Goal: Information Seeking & Learning: Learn about a topic

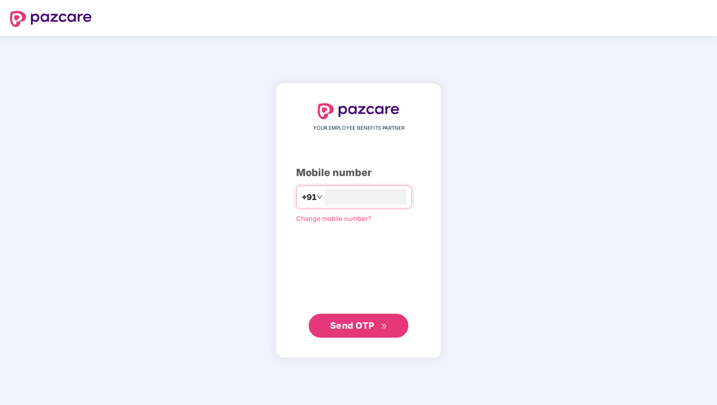
type input "**********"
click at [356, 337] on div "**********" at bounding box center [359, 220] width 166 height 274
click at [354, 326] on span "Send OTP" at bounding box center [352, 325] width 44 height 10
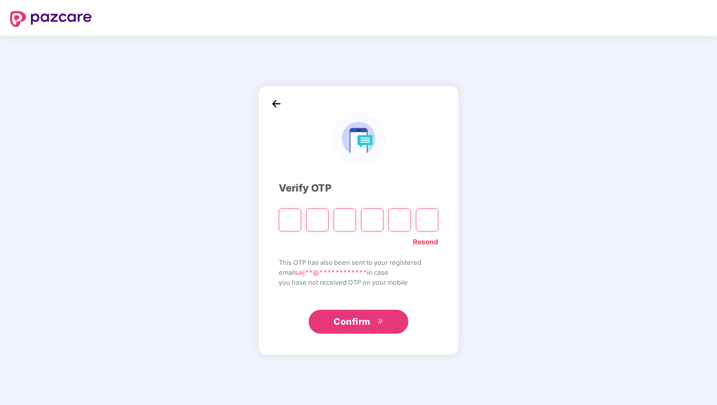
type input "*"
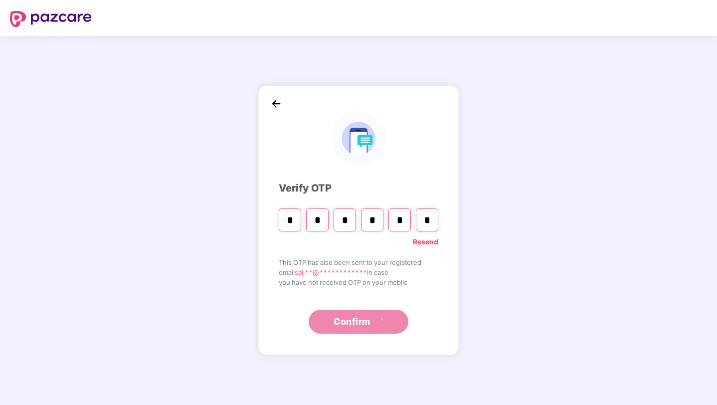
type input "*"
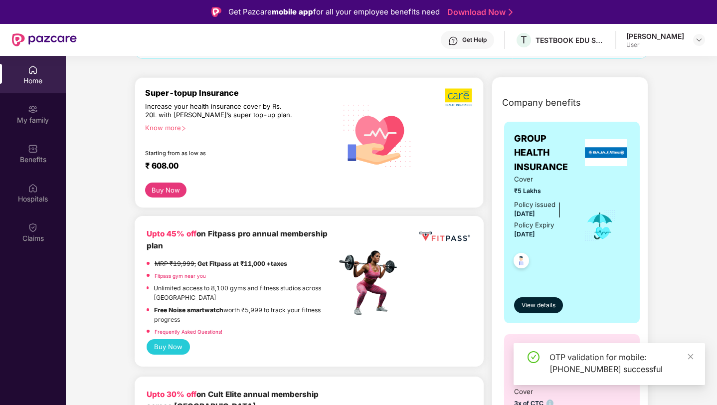
scroll to position [108, 0]
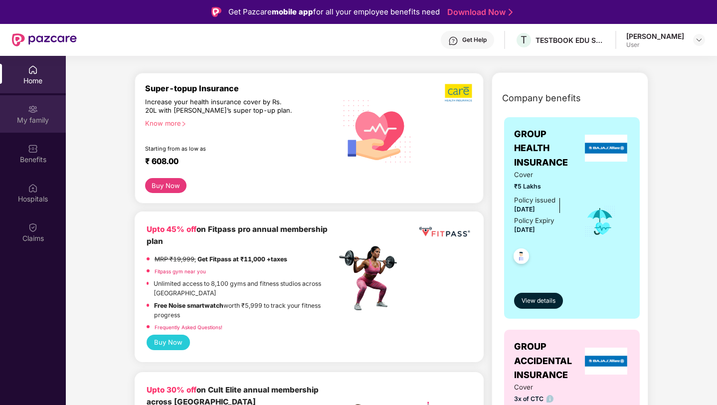
click at [32, 117] on div "My family" at bounding box center [33, 120] width 66 height 10
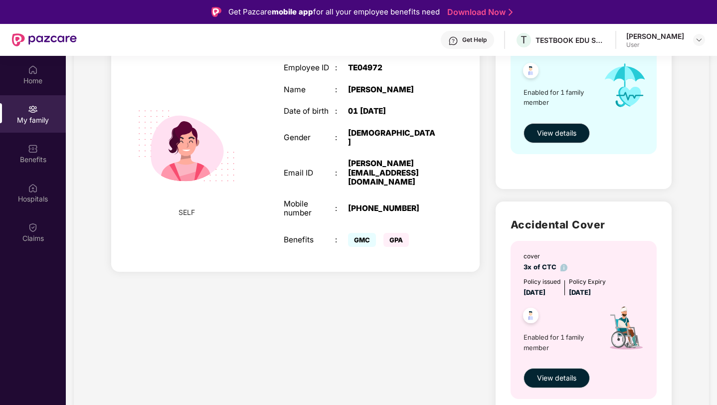
scroll to position [183, 0]
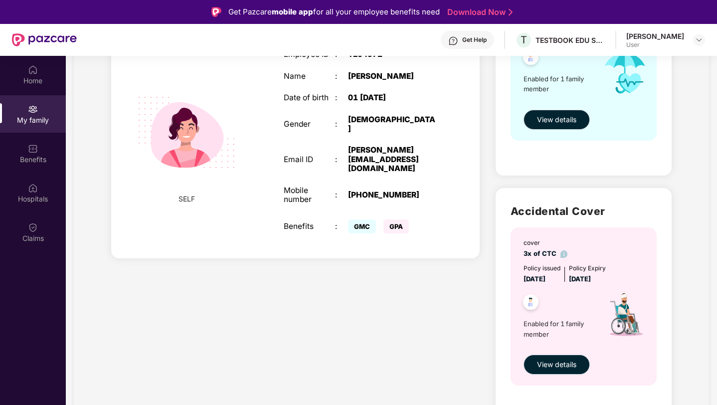
click at [563, 361] on span "View details" at bounding box center [556, 364] width 39 height 11
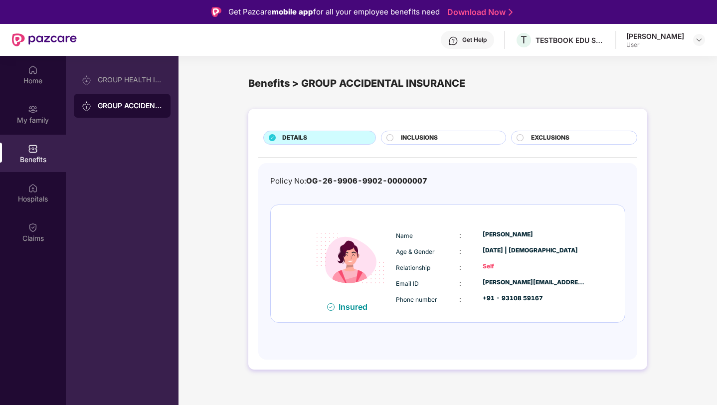
click at [421, 137] on span "INCLUSIONS" at bounding box center [419, 137] width 37 height 9
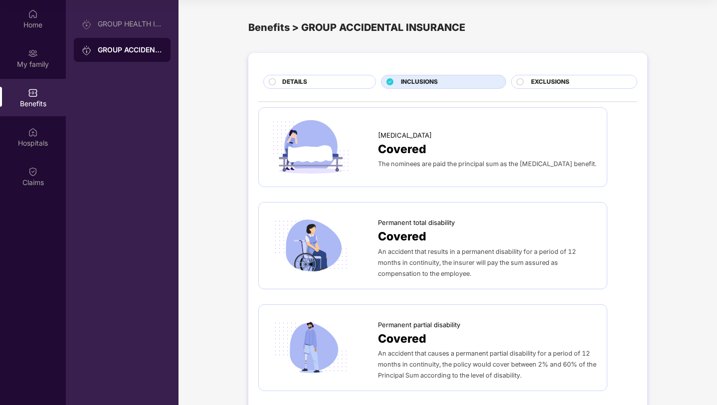
click at [539, 77] on div "EXCLUSIONS" at bounding box center [574, 82] width 126 height 14
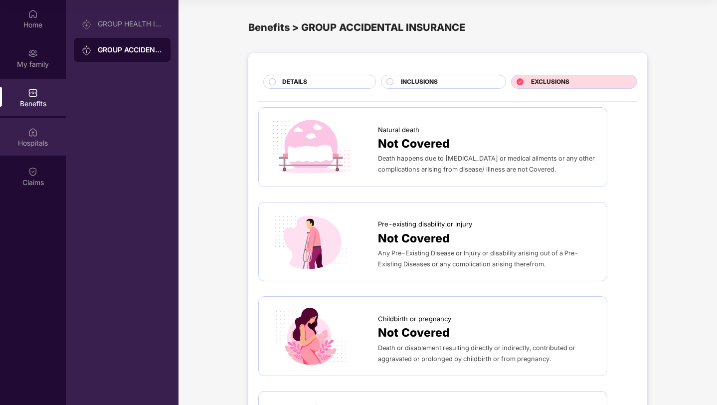
click at [28, 129] on img at bounding box center [33, 132] width 10 height 10
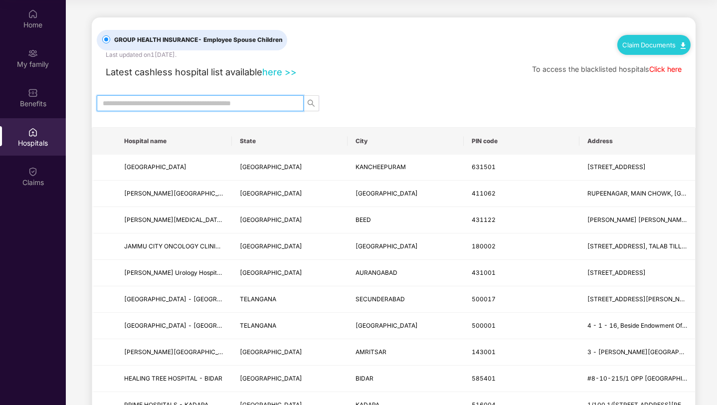
click at [172, 103] on input "text" at bounding box center [196, 103] width 187 height 11
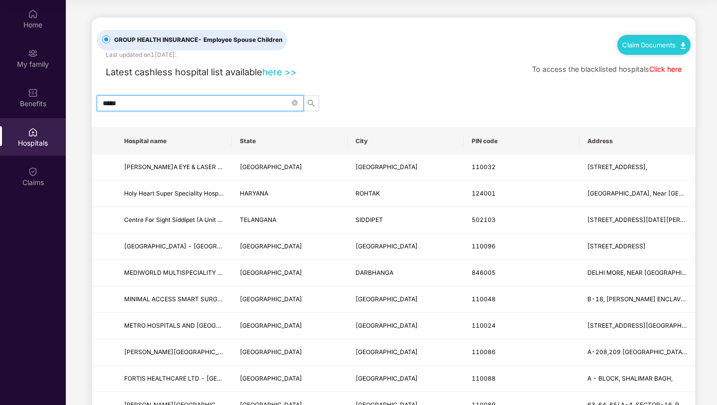
click at [161, 102] on input "*****" at bounding box center [196, 103] width 187 height 11
type input "***"
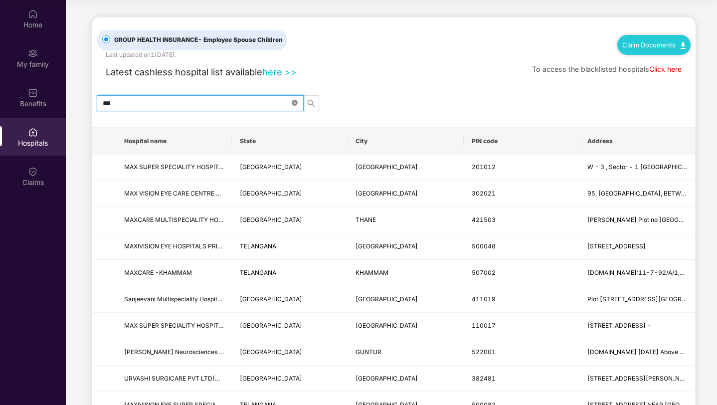
click at [294, 101] on icon "close-circle" at bounding box center [295, 103] width 6 height 6
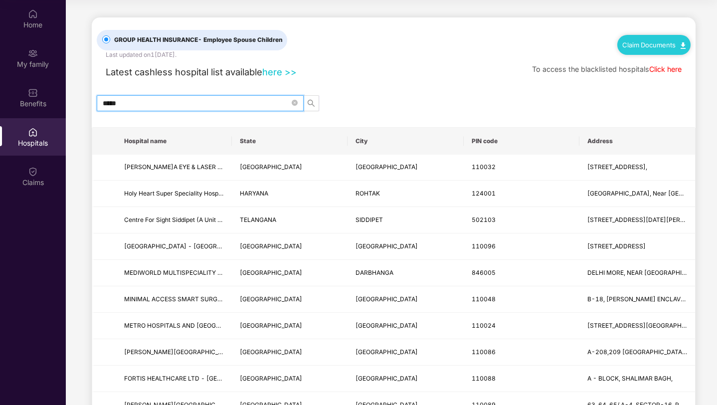
click at [159, 98] on input "*****" at bounding box center [196, 103] width 187 height 11
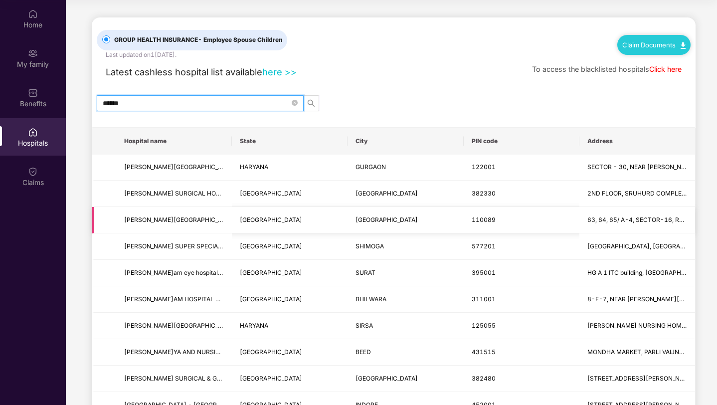
type input "******"
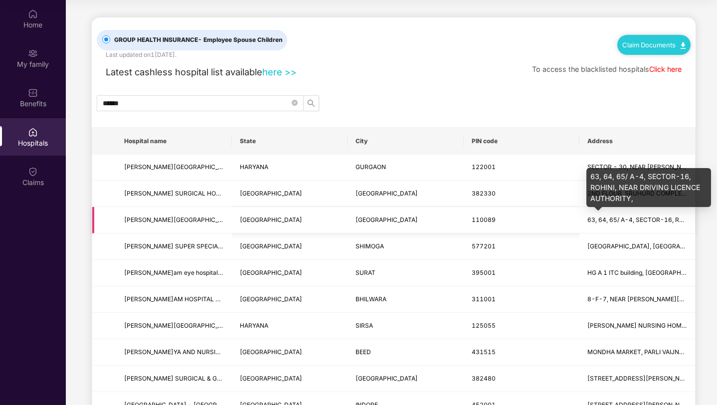
click at [615, 223] on span "63, 64, 65/ A-4, SECTOR-16, ROHINI, NEAR DRIVING LICENCE AUTHORITY," at bounding box center [637, 219] width 100 height 9
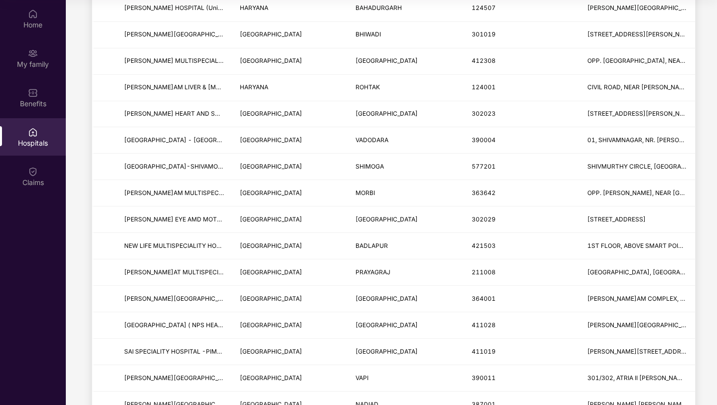
scroll to position [182, 0]
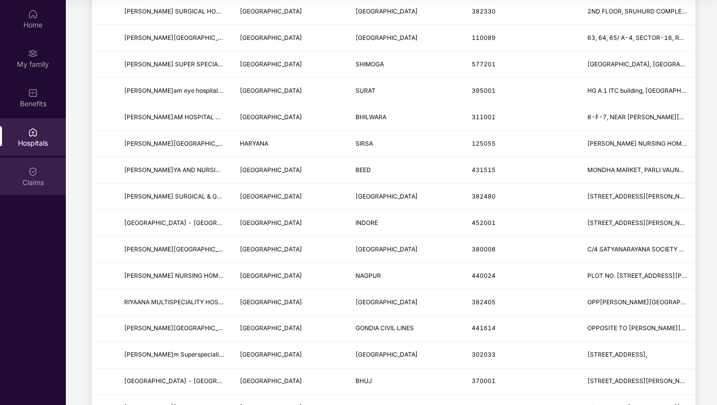
click at [33, 177] on div "Claims" at bounding box center [33, 182] width 66 height 10
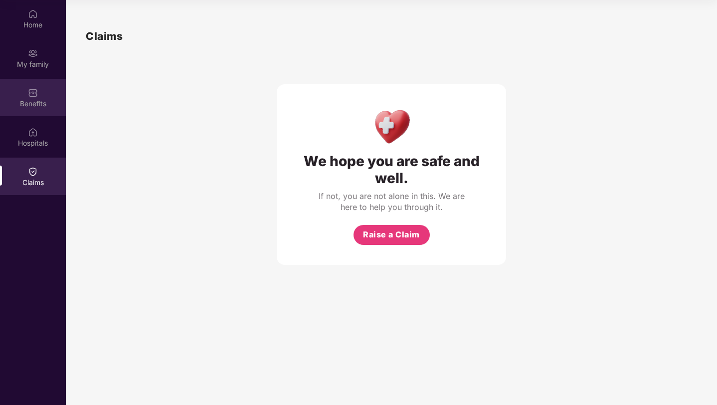
click at [25, 90] on div "Benefits" at bounding box center [33, 97] width 66 height 37
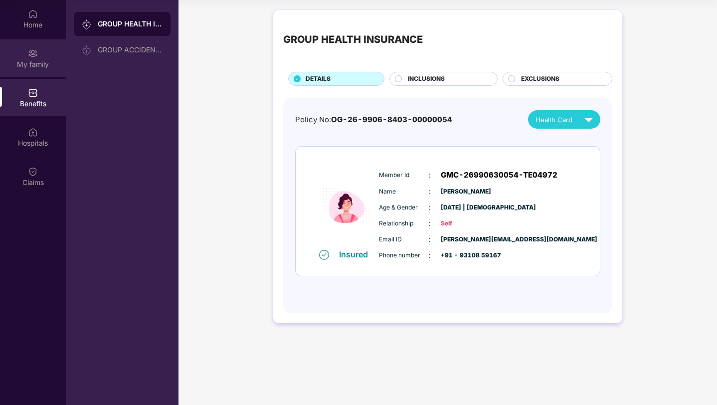
click at [29, 64] on div "My family" at bounding box center [33, 64] width 66 height 10
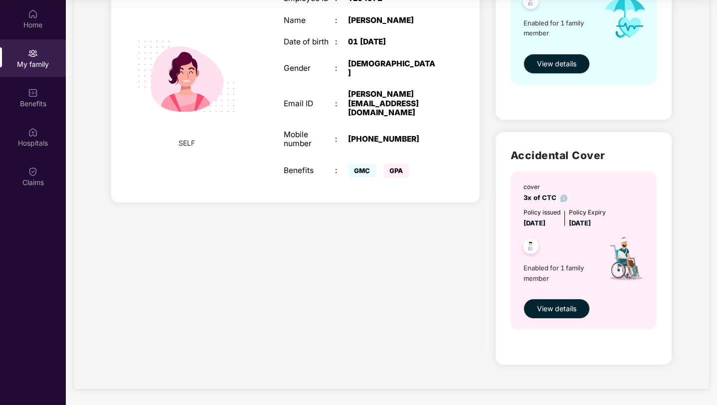
scroll to position [172, 0]
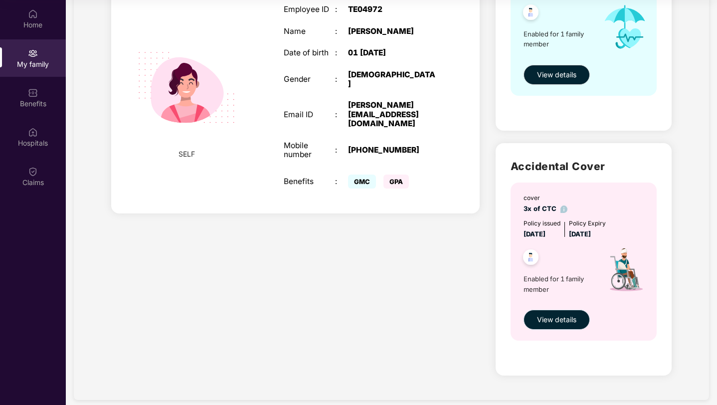
click at [544, 327] on button "View details" at bounding box center [556, 320] width 66 height 20
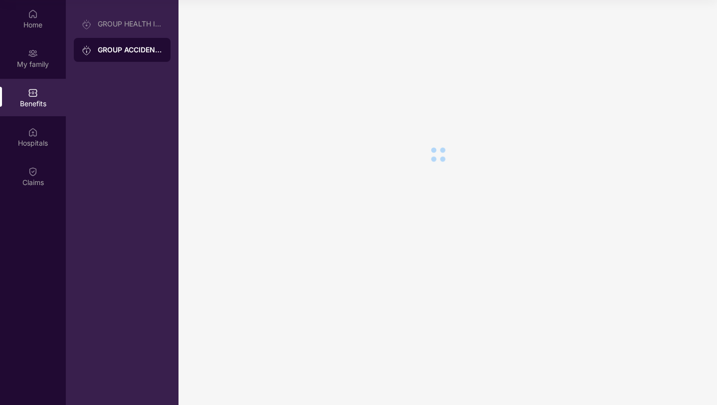
scroll to position [0, 0]
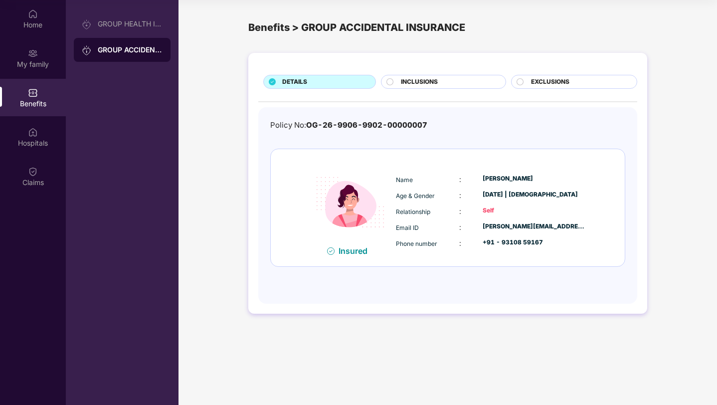
click at [565, 92] on div "DETAILS INCLUSIONS EXCLUSIONS Policy No: OG-26-9906-9902-00000007 Insured Name …" at bounding box center [447, 183] width 399 height 260
click at [561, 86] on span "EXCLUSIONS" at bounding box center [550, 81] width 38 height 9
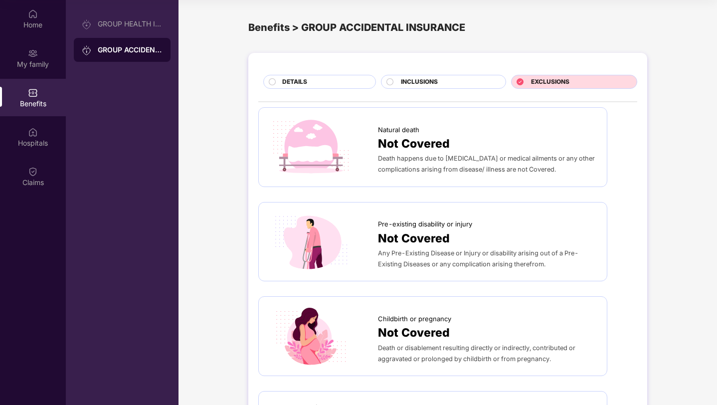
click at [465, 77] on div "INCLUSIONS" at bounding box center [448, 82] width 104 height 11
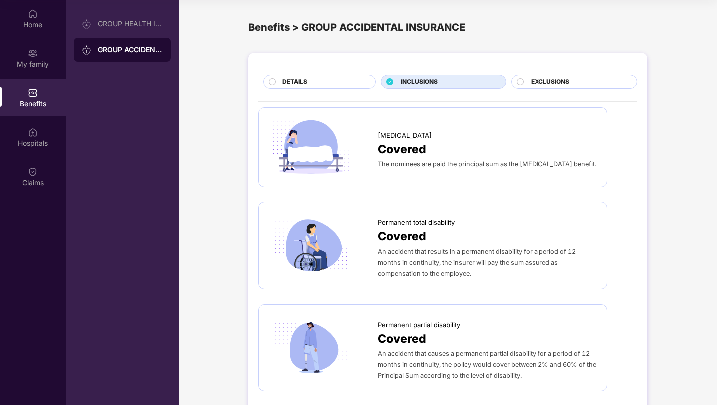
click at [308, 86] on div "DETAILS" at bounding box center [323, 82] width 93 height 11
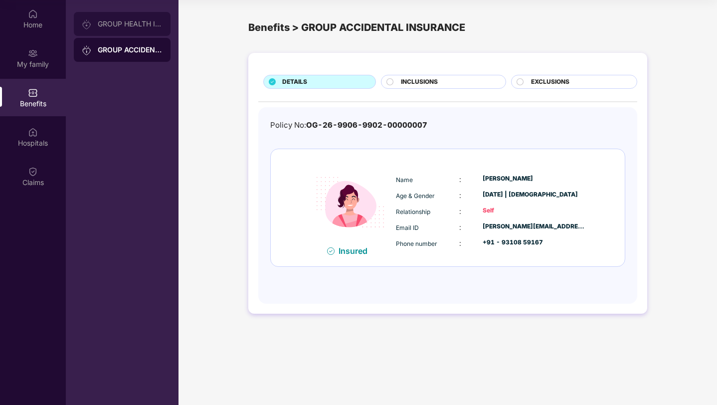
click at [130, 20] on div "GROUP HEALTH INSURANCE" at bounding box center [130, 24] width 65 height 8
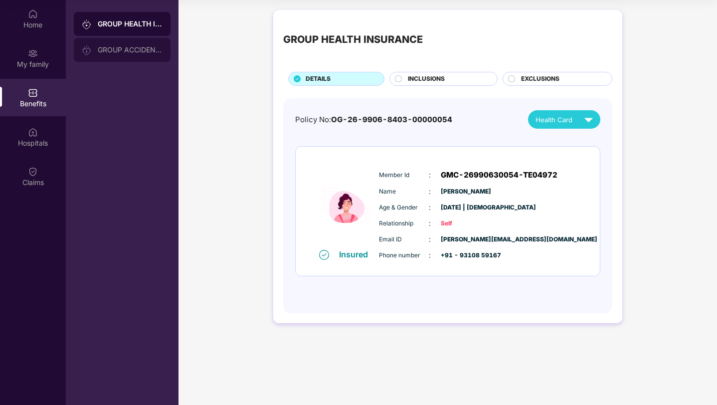
click at [131, 56] on div "GROUP ACCIDENTAL INSURANCE" at bounding box center [122, 50] width 97 height 24
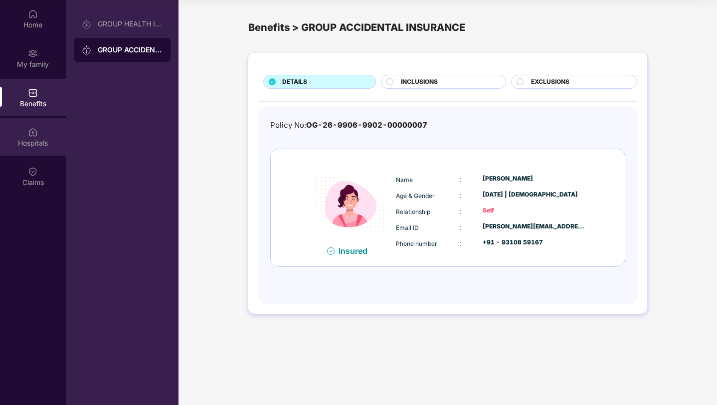
click at [28, 134] on img at bounding box center [33, 132] width 10 height 10
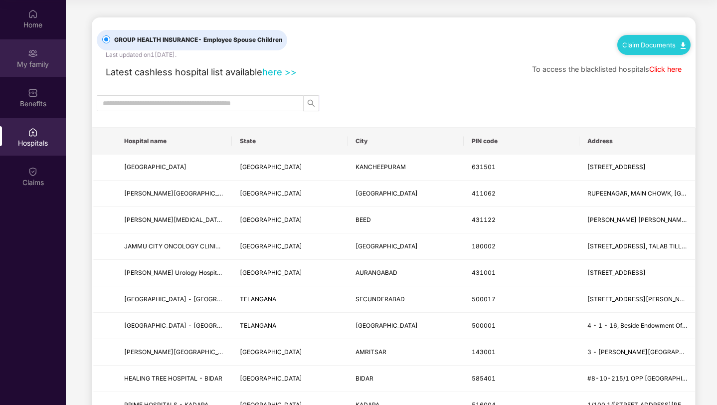
click at [43, 56] on div "My family" at bounding box center [33, 57] width 66 height 37
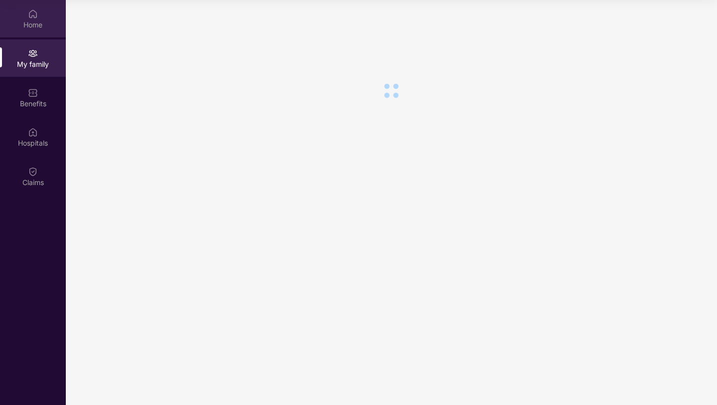
click at [41, 17] on div "Home" at bounding box center [33, 18] width 66 height 37
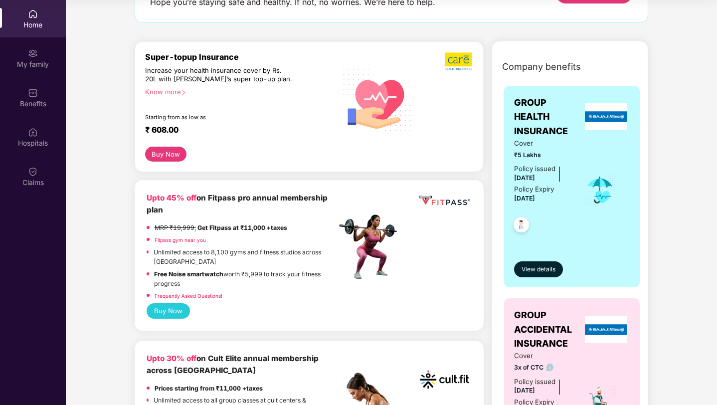
scroll to position [90, 0]
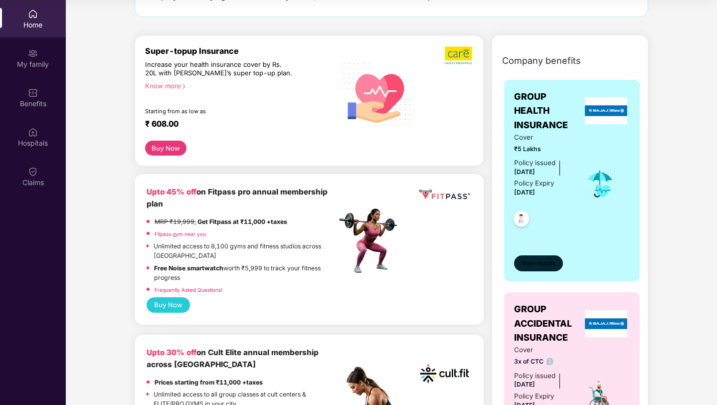
click at [542, 265] on span "View details" at bounding box center [538, 263] width 34 height 9
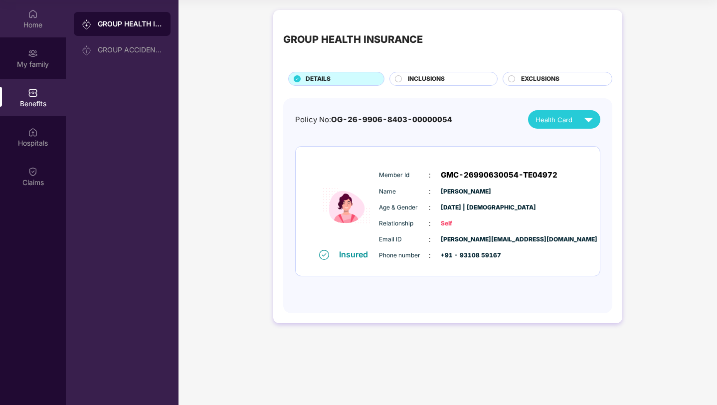
click at [27, 22] on div "Home" at bounding box center [33, 25] width 66 height 10
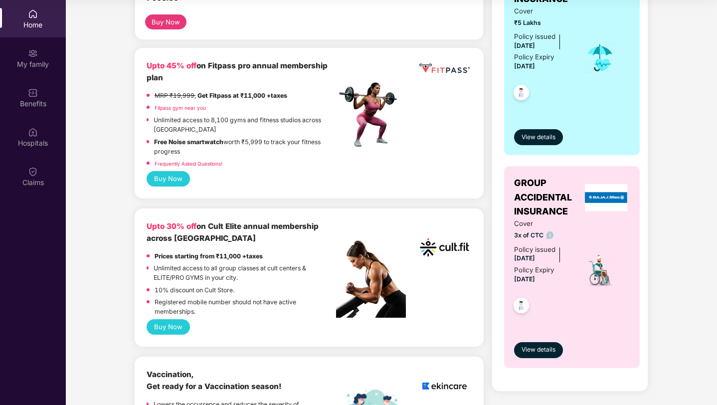
scroll to position [218, 0]
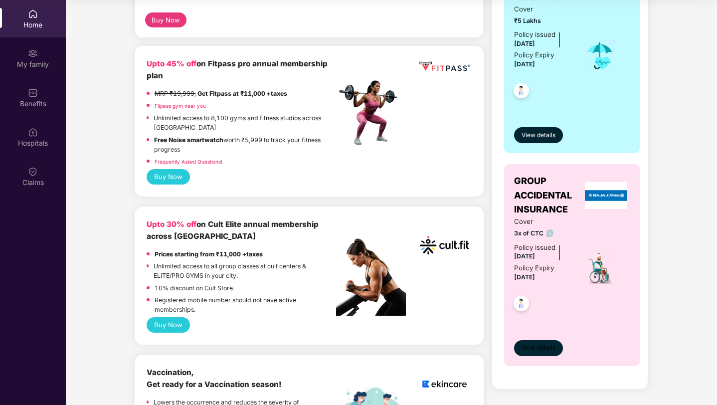
click at [533, 349] on span "View details" at bounding box center [538, 347] width 34 height 9
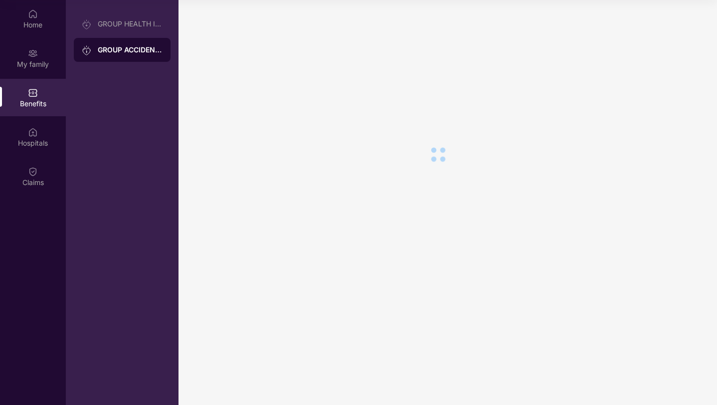
scroll to position [0, 0]
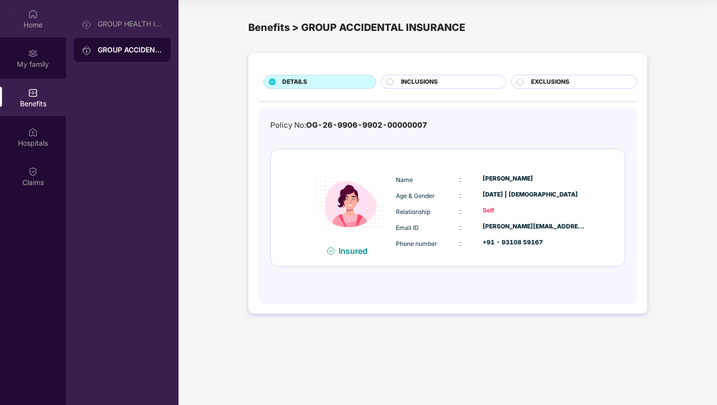
click at [44, 25] on div "Home" at bounding box center [33, 25] width 66 height 10
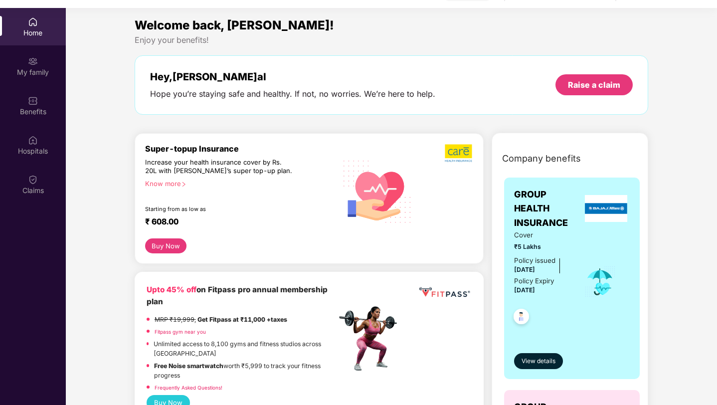
scroll to position [56, 0]
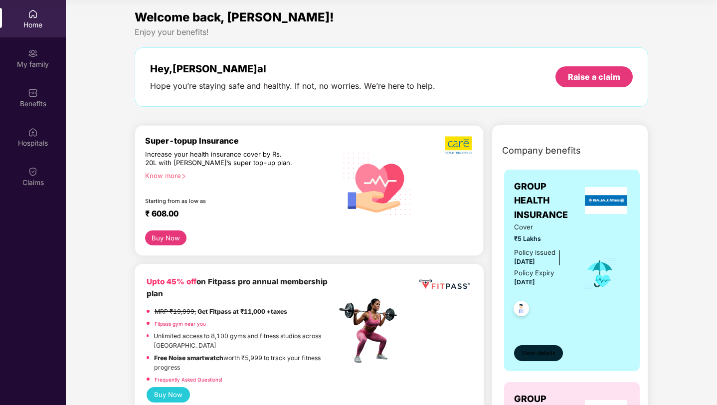
click at [542, 351] on span "View details" at bounding box center [538, 352] width 34 height 9
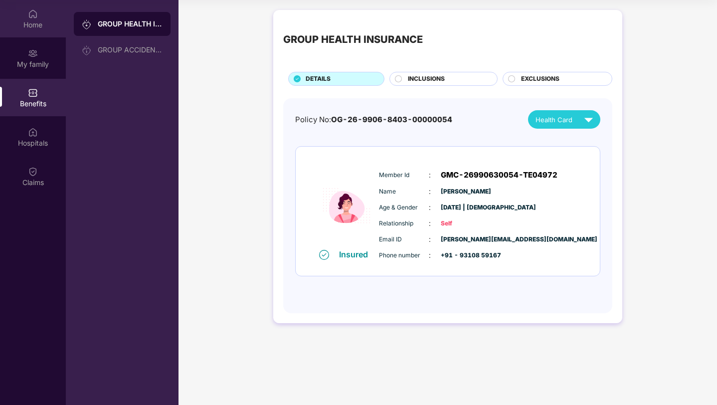
click at [27, 6] on div "Home" at bounding box center [33, 18] width 66 height 37
